Goal: Browse casually

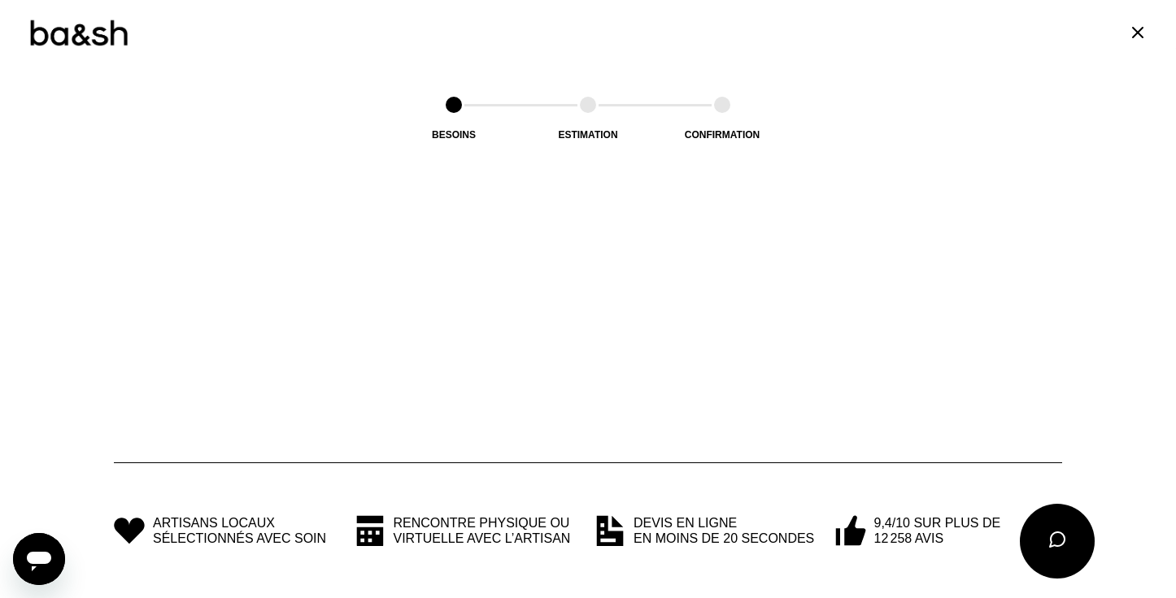
scroll to position [2585, 0]
click at [1139, 33] on icon at bounding box center [1138, 33] width 20 height 20
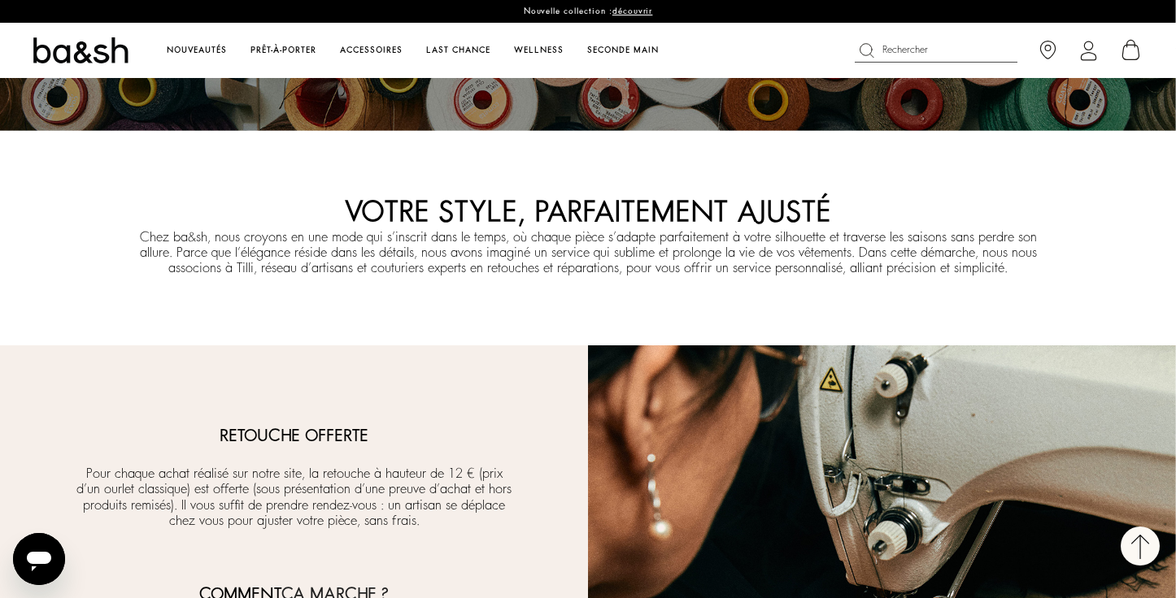
scroll to position [0, 0]
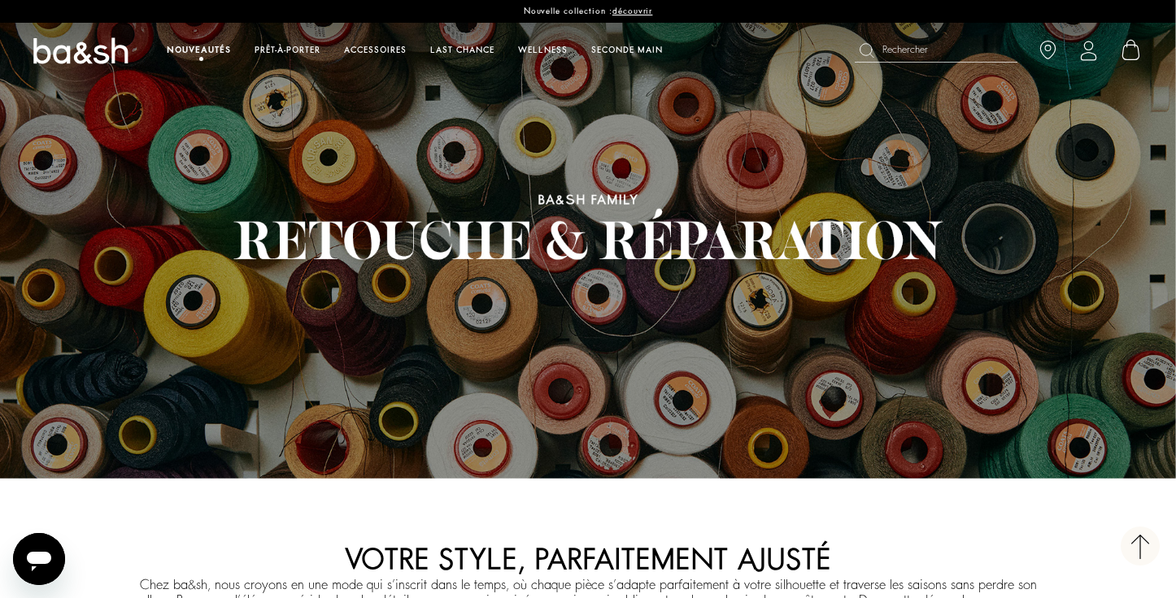
click at [195, 43] on link "Nouveautés" at bounding box center [198, 50] width 67 height 15
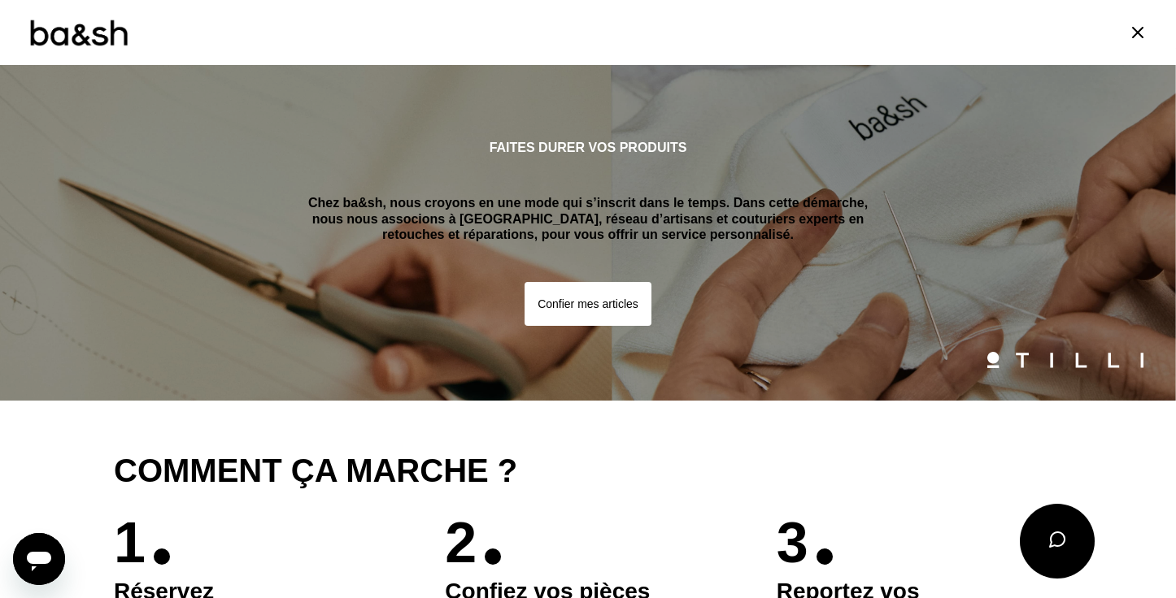
click at [1136, 28] on icon at bounding box center [1138, 33] width 20 height 20
click at [1136, 36] on icon at bounding box center [1138, 33] width 20 height 20
